Goal: Check status: Check status

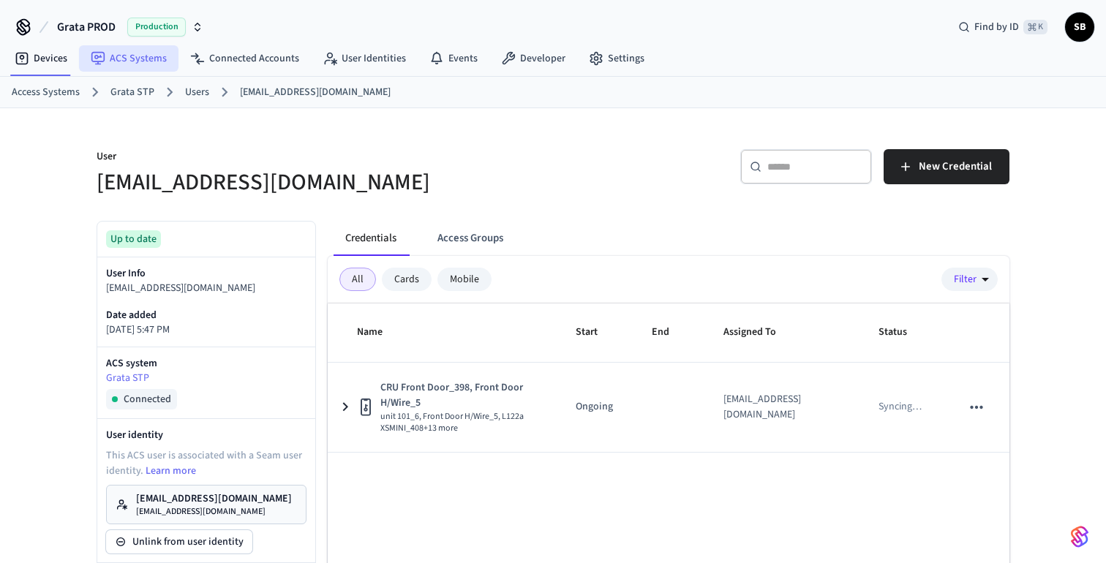
click at [127, 58] on link "ACS Systems" at bounding box center [128, 58] width 99 height 26
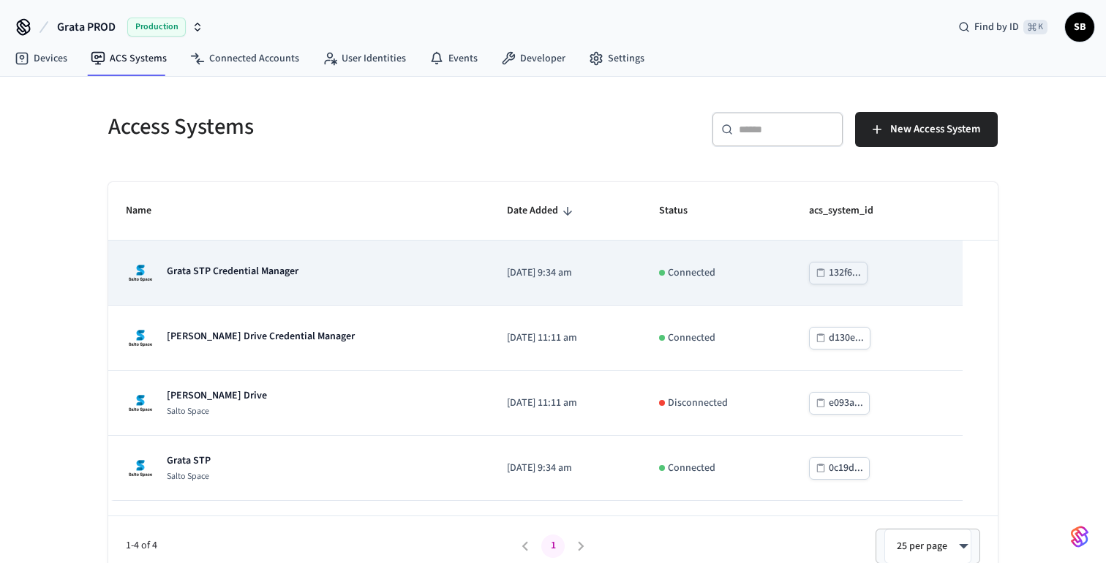
scroll to position [13, 0]
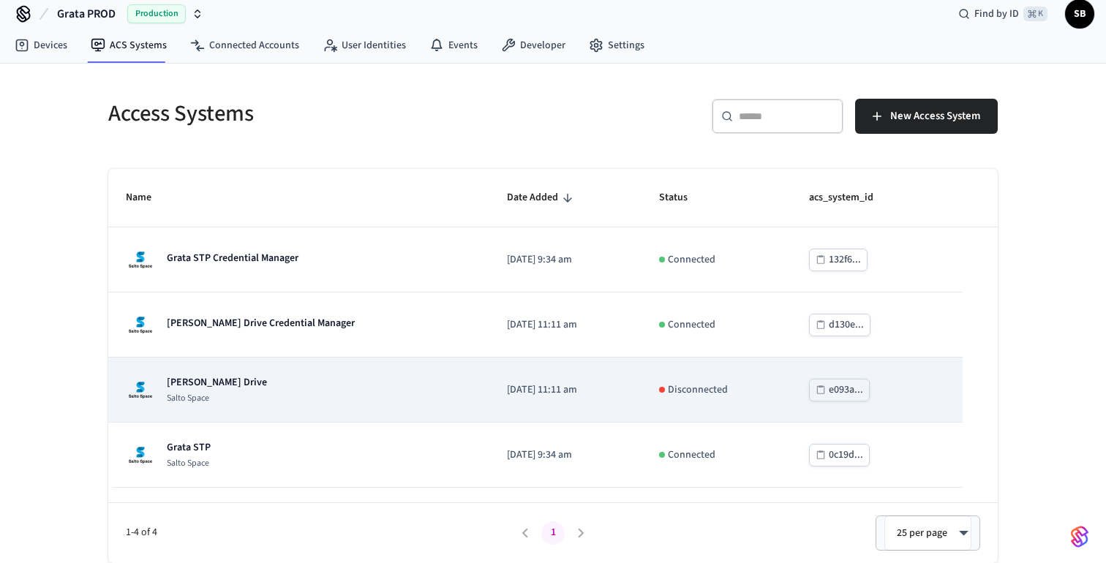
click at [243, 382] on p "[PERSON_NAME] Drive" at bounding box center [217, 382] width 100 height 15
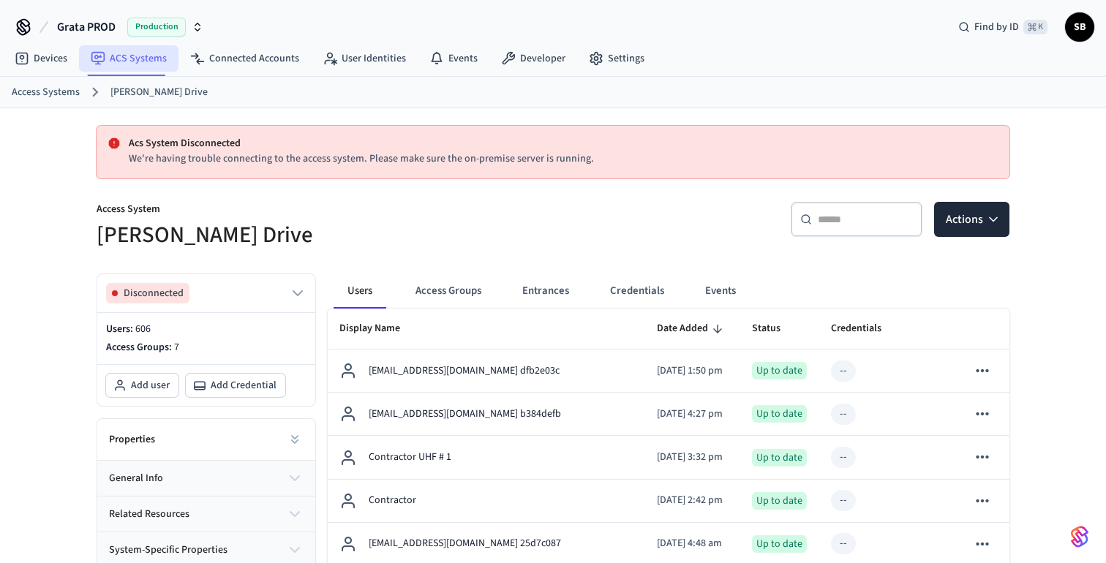
click at [136, 56] on link "ACS Systems" at bounding box center [128, 58] width 99 height 26
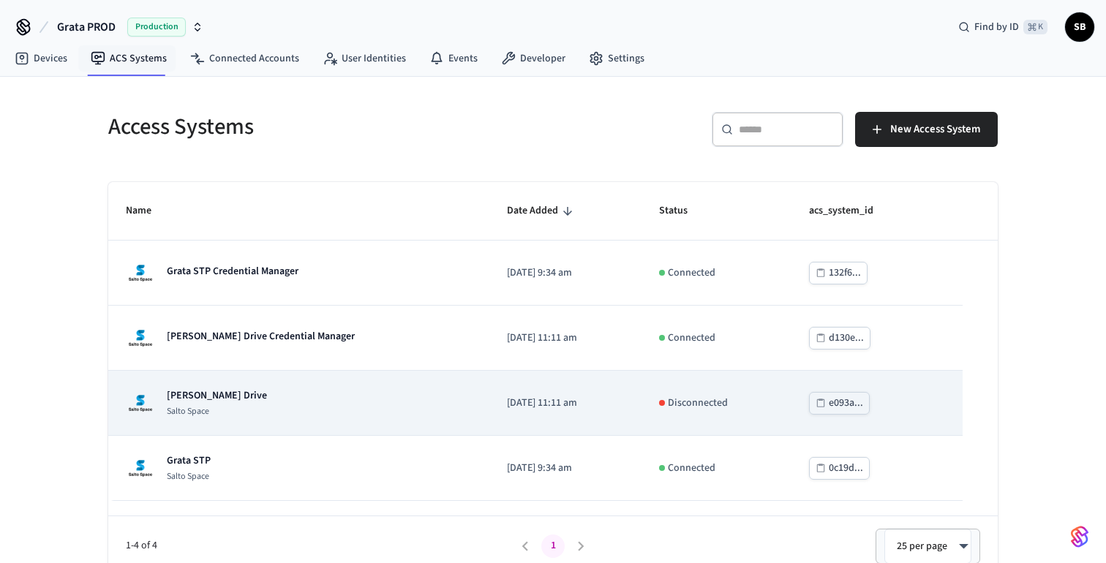
click at [230, 408] on p "Salto Space" at bounding box center [217, 412] width 100 height 12
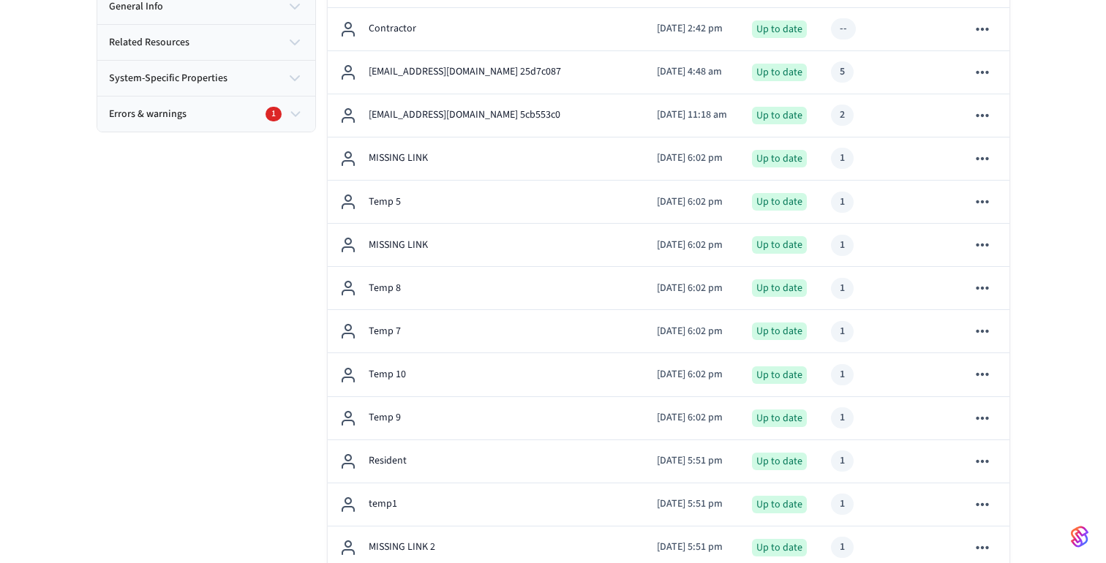
scroll to position [461, 0]
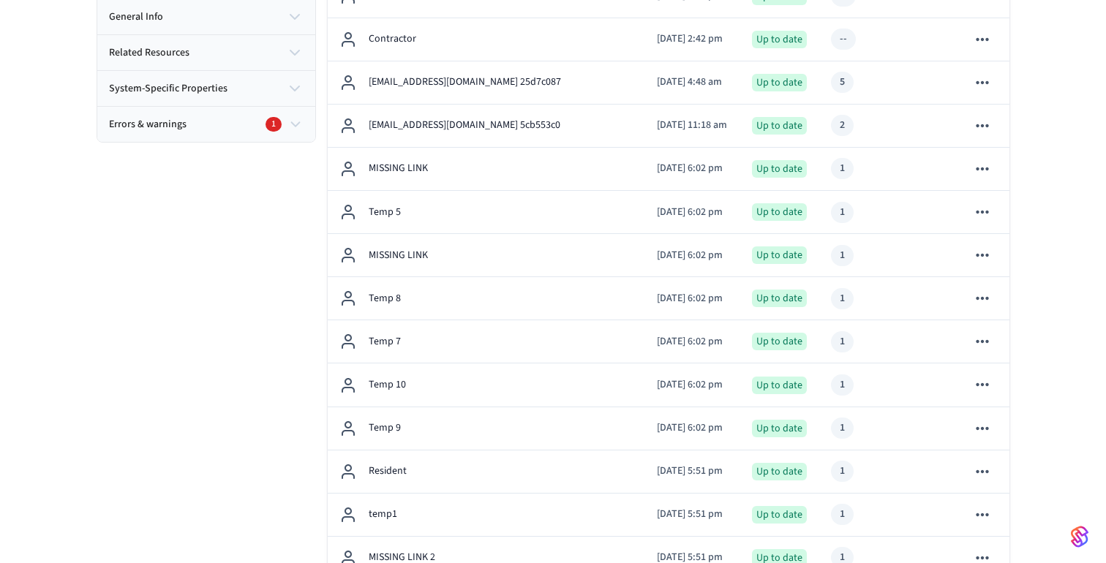
click at [293, 119] on icon "button" at bounding box center [295, 125] width 16 height 18
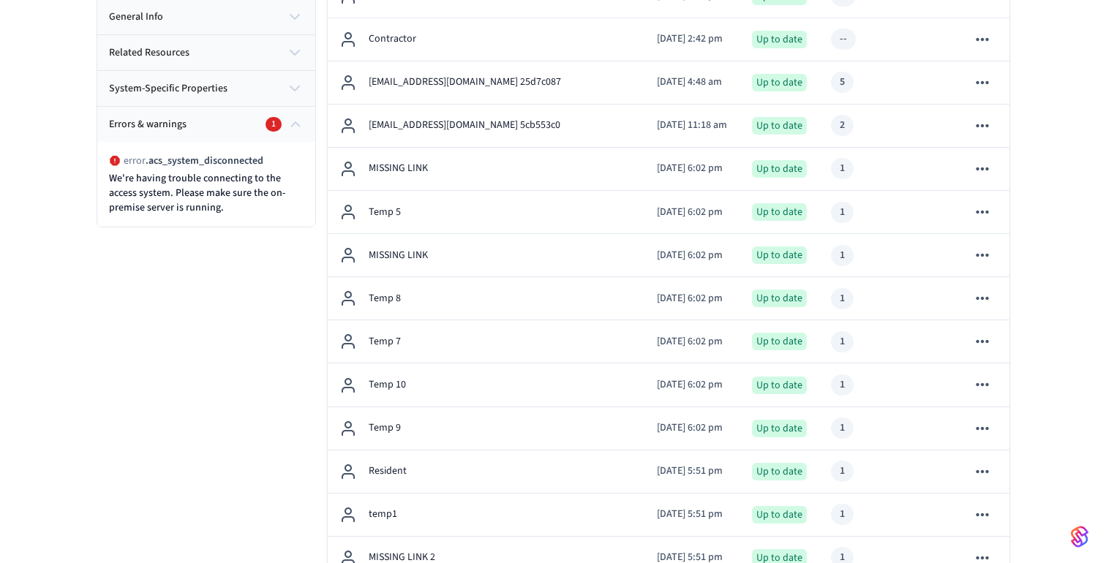
scroll to position [0, 0]
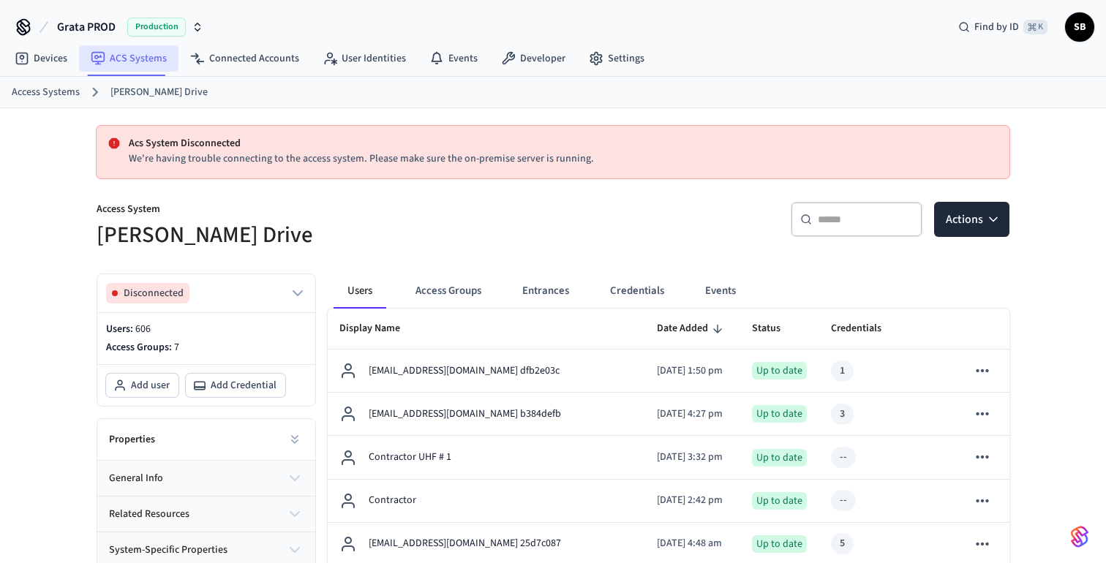
click at [128, 61] on link "ACS Systems" at bounding box center [128, 58] width 99 height 26
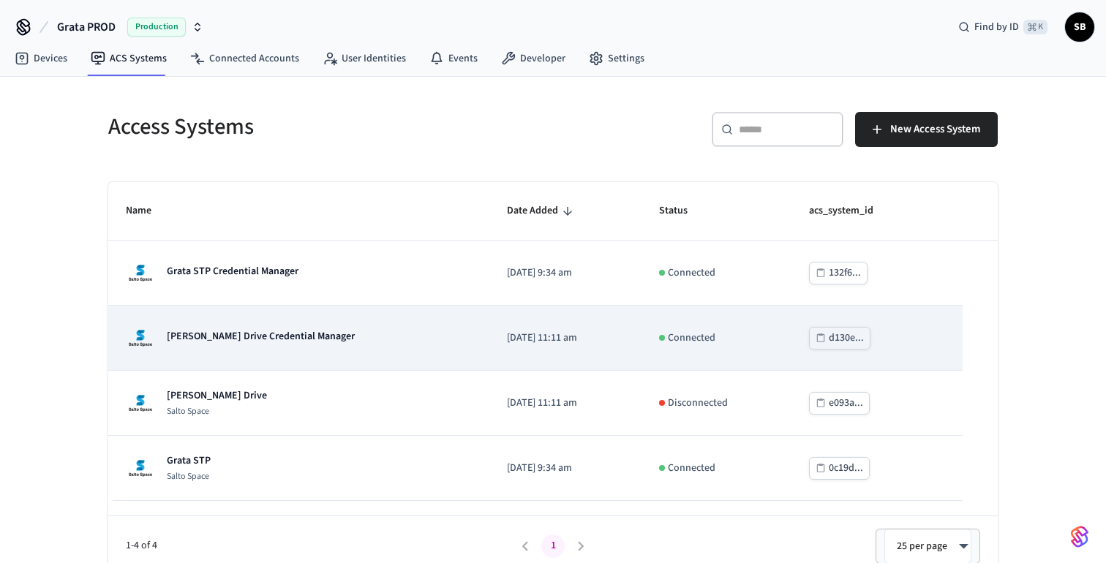
scroll to position [13, 0]
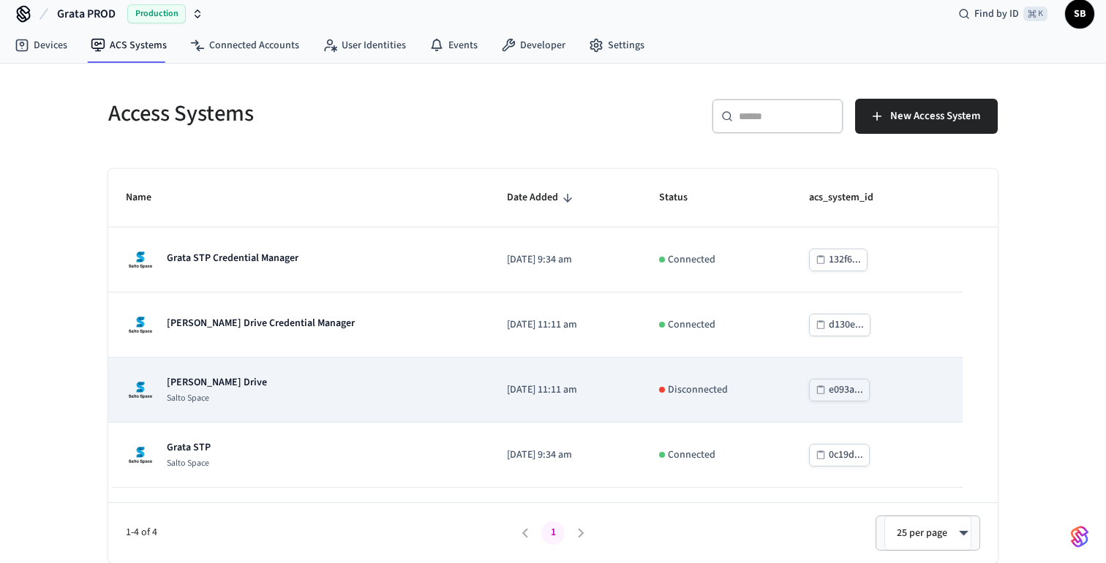
click at [211, 383] on p "[PERSON_NAME] Drive" at bounding box center [217, 382] width 100 height 15
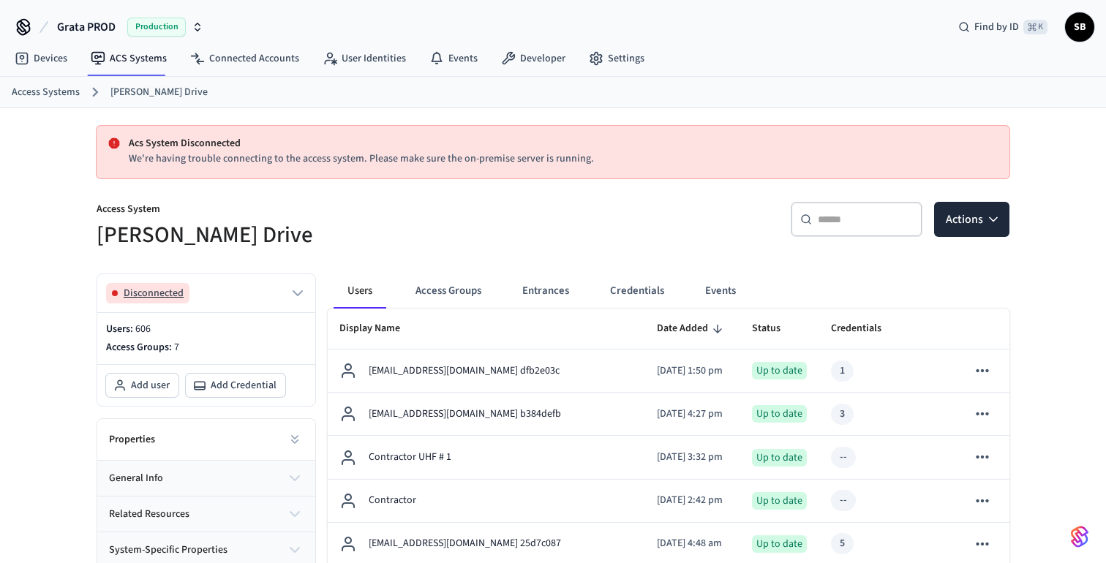
click at [293, 292] on icon "button" at bounding box center [298, 293] width 18 height 18
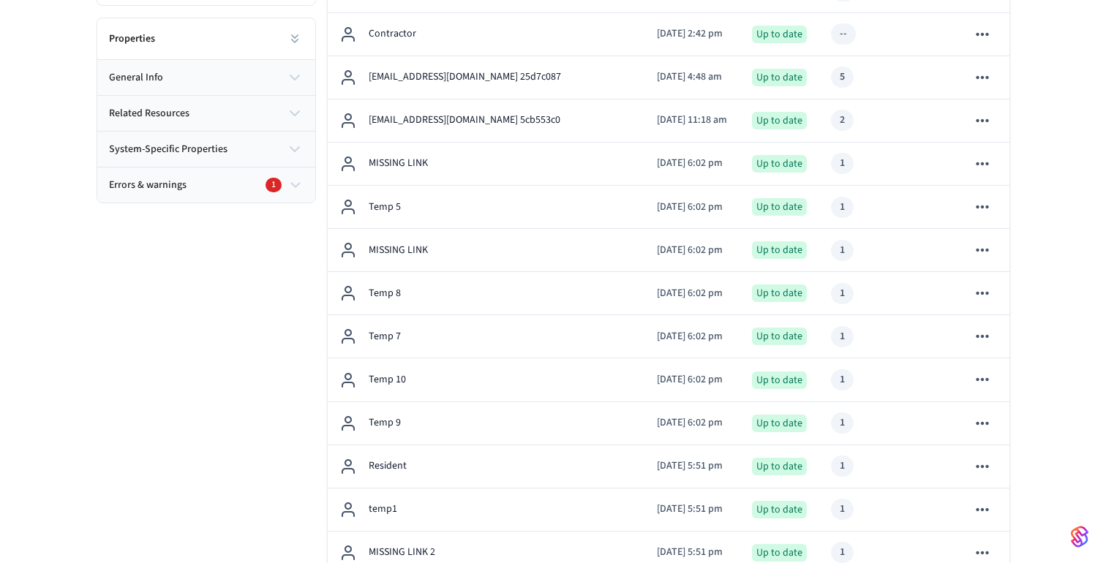
scroll to position [469, 0]
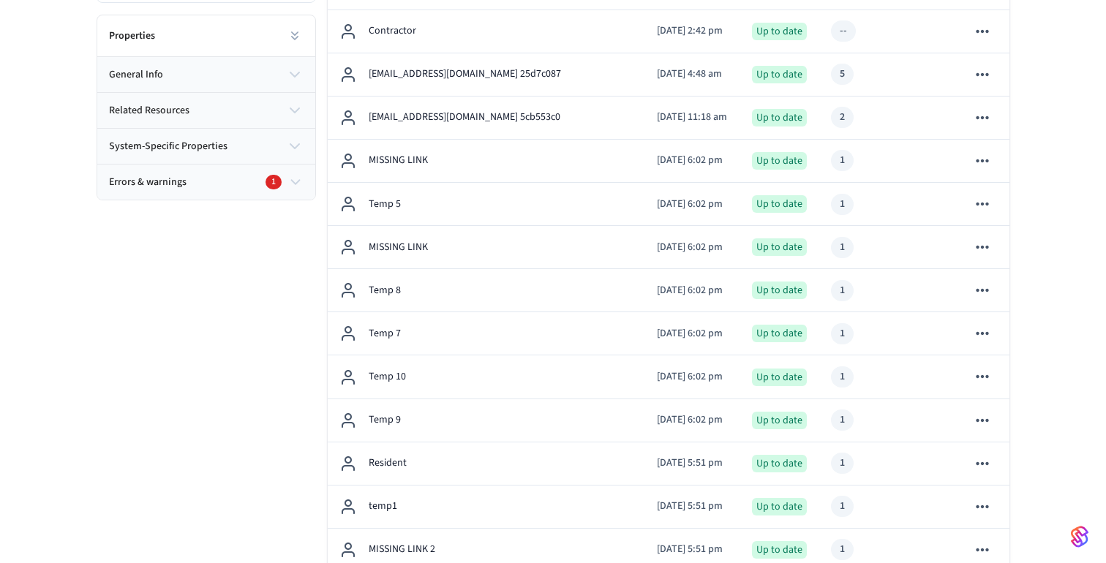
click at [289, 179] on icon "button" at bounding box center [295, 182] width 16 height 18
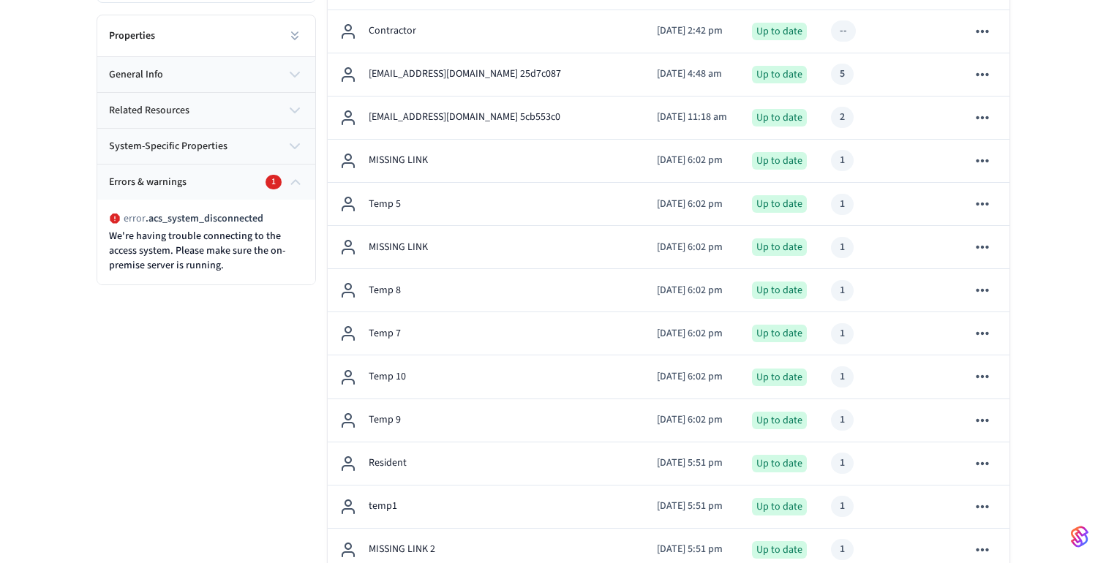
click at [241, 283] on div "error . acs_system_disconnected We're having trouble connecting to the access s…" at bounding box center [206, 242] width 218 height 85
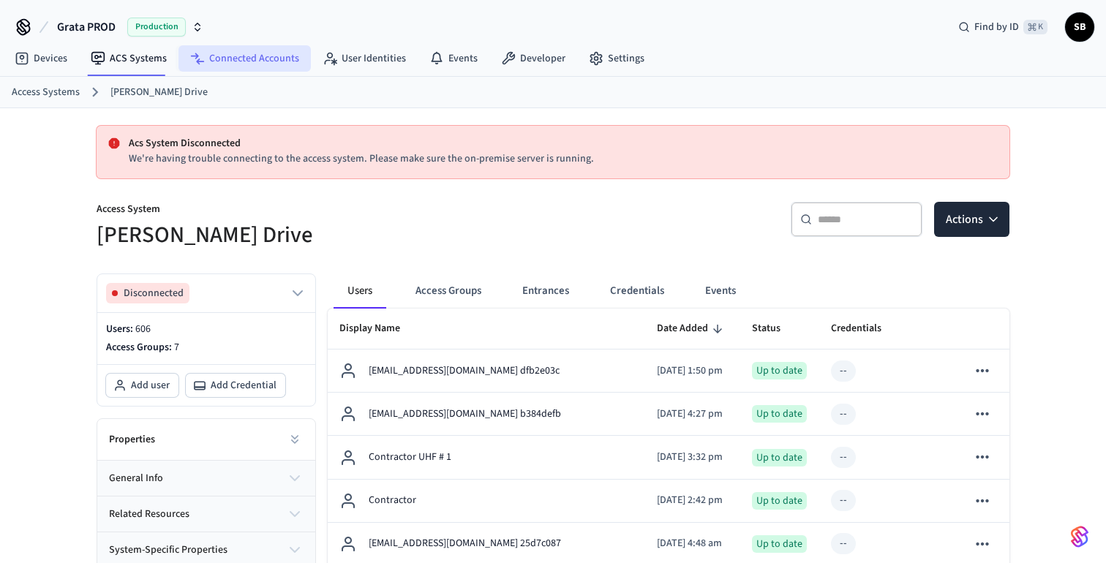
click at [270, 55] on link "Connected Accounts" at bounding box center [244, 58] width 132 height 26
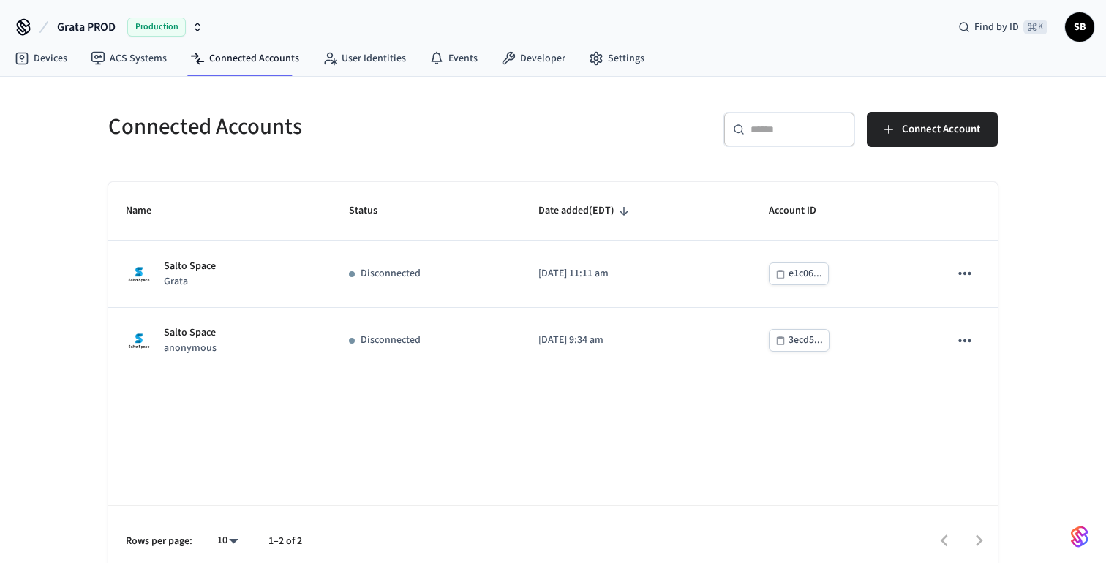
scroll to position [13, 0]
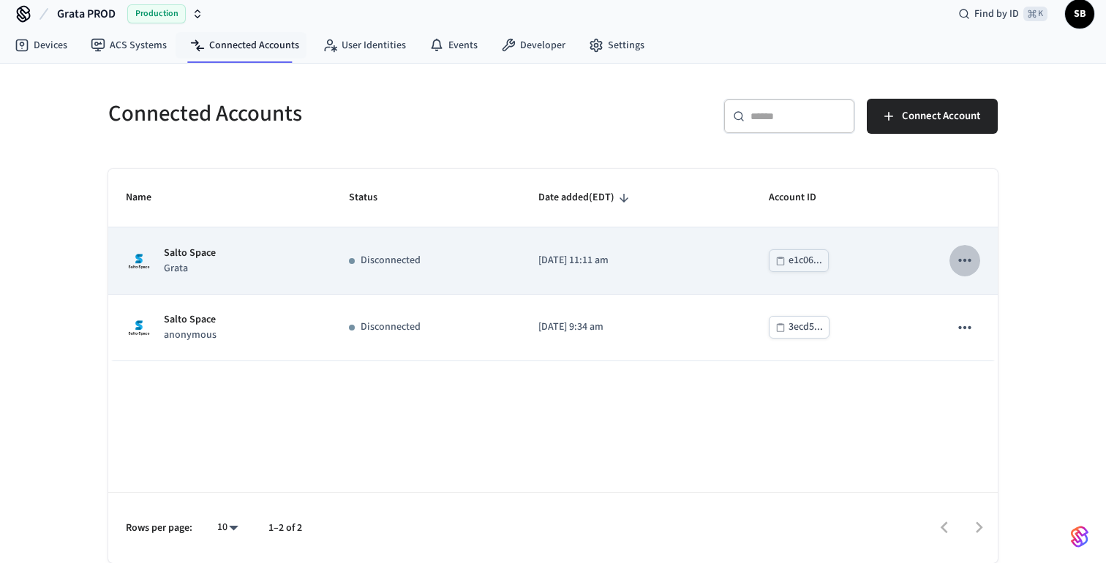
click at [963, 259] on icon "sticky table" at bounding box center [964, 260] width 19 height 19
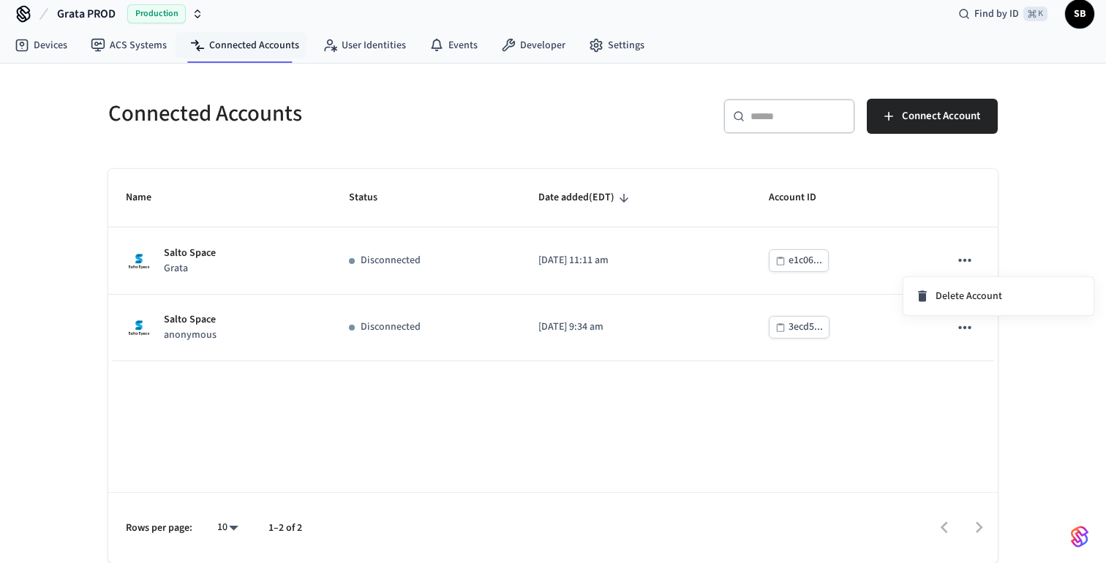
click at [605, 470] on div at bounding box center [553, 281] width 1106 height 563
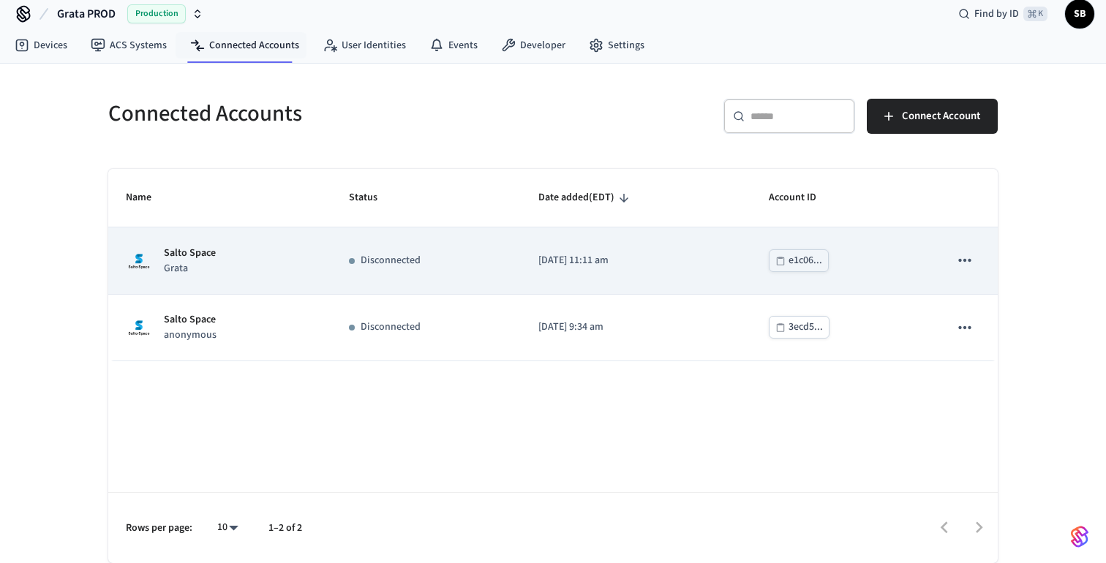
click at [236, 267] on div "Salto Space Grata" at bounding box center [220, 261] width 188 height 31
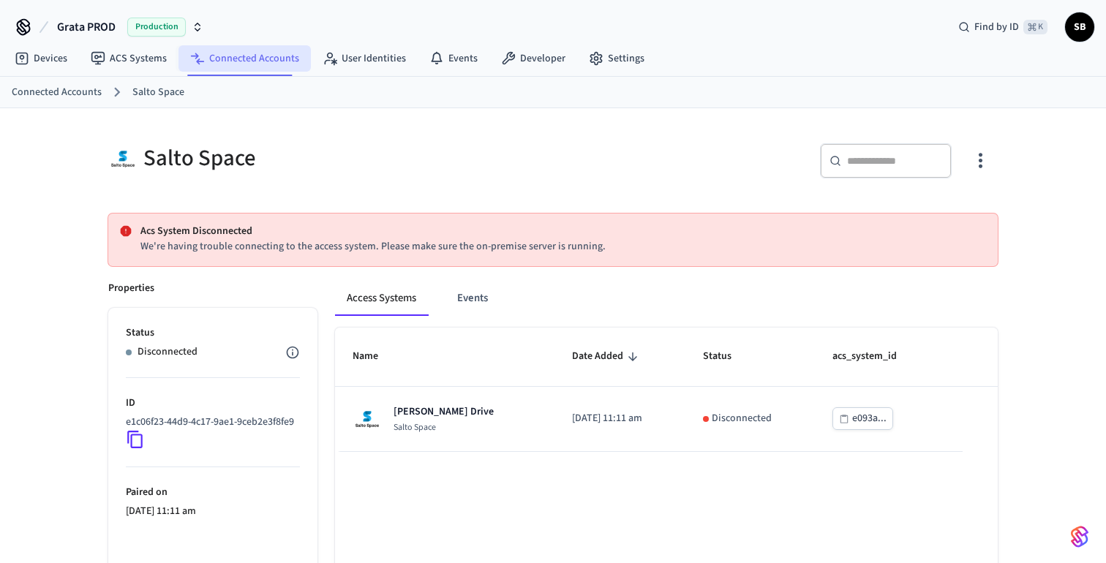
click at [245, 58] on link "Connected Accounts" at bounding box center [244, 58] width 132 height 26
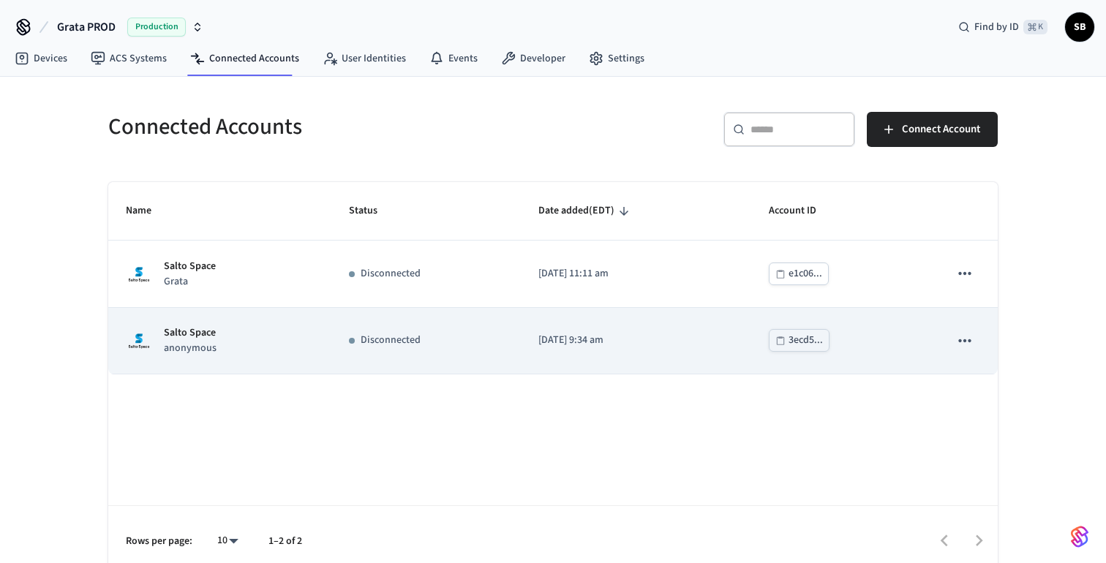
click at [331, 342] on td "Disconnected" at bounding box center [425, 341] width 189 height 67
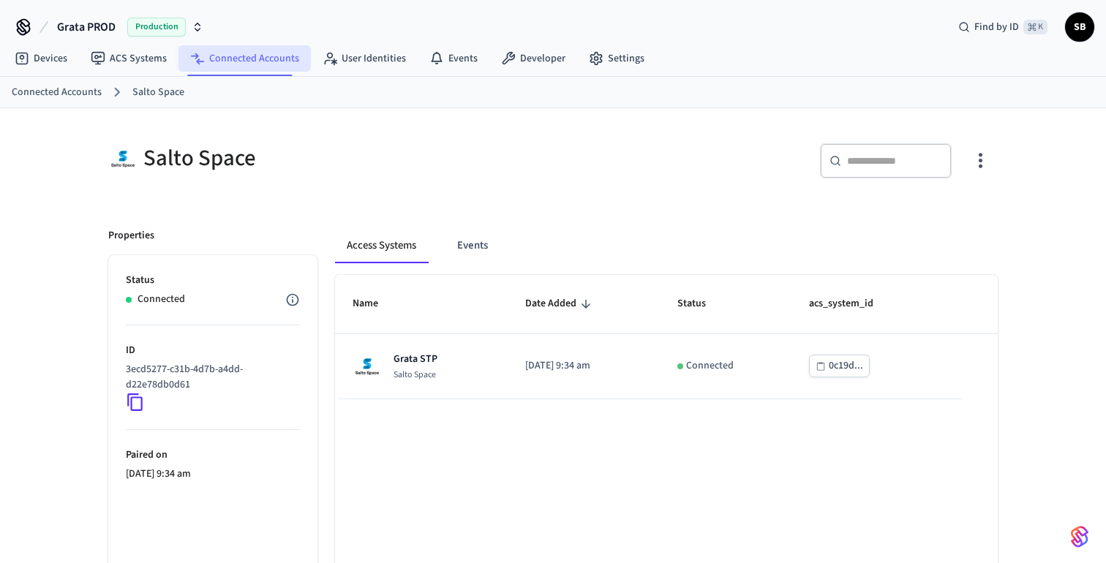
click at [265, 58] on link "Connected Accounts" at bounding box center [244, 58] width 132 height 26
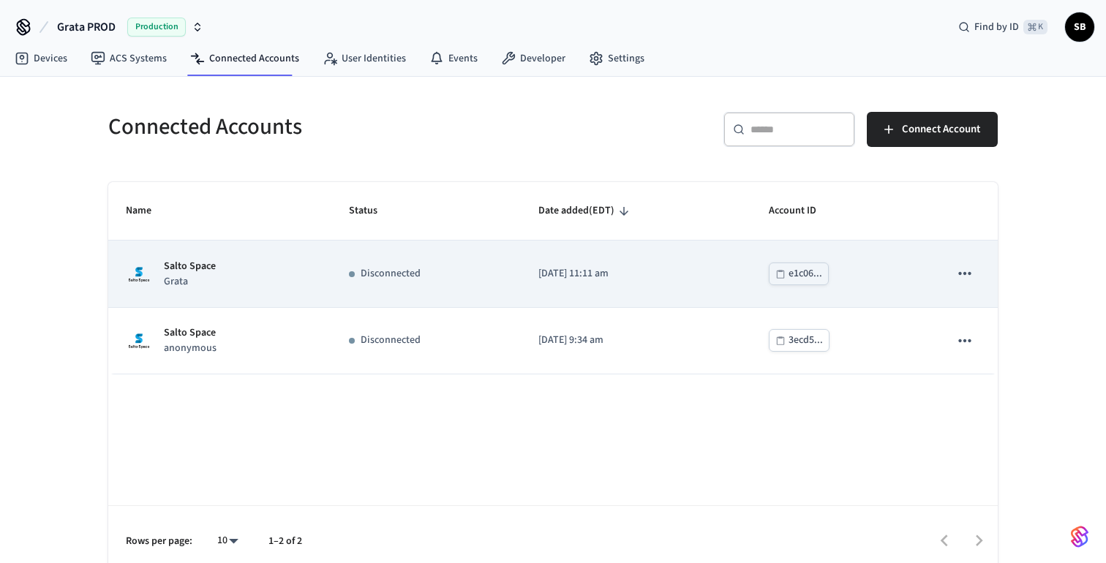
click at [399, 276] on p "Disconnected" at bounding box center [391, 273] width 60 height 15
